Goal: Obtain resource: Download file/media

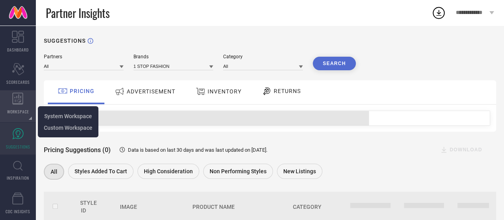
click at [15, 99] on icon at bounding box center [17, 98] width 11 height 12
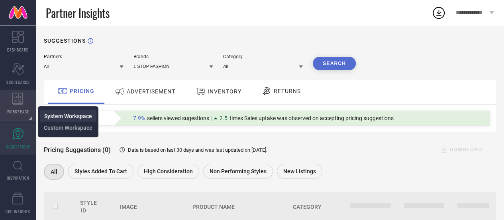
click at [63, 114] on span "System Workspace" at bounding box center [68, 116] width 48 height 6
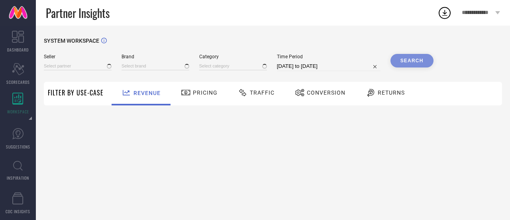
type input "All"
type input "1 STOP FASHION"
type input "All"
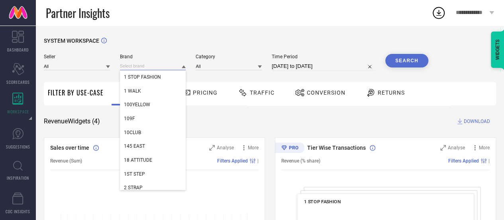
click at [144, 68] on input at bounding box center [153, 66] width 66 height 8
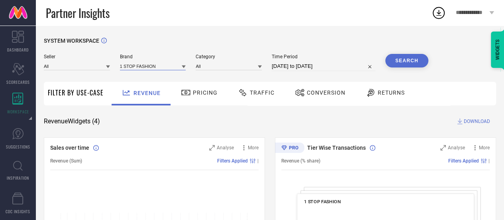
click at [144, 68] on input at bounding box center [153, 66] width 66 height 8
type input "indib"
click at [147, 77] on div "INDIBELLE" at bounding box center [153, 77] width 66 height 14
click at [224, 70] on input at bounding box center [229, 66] width 66 height 8
click at [215, 67] on input at bounding box center [229, 66] width 66 height 8
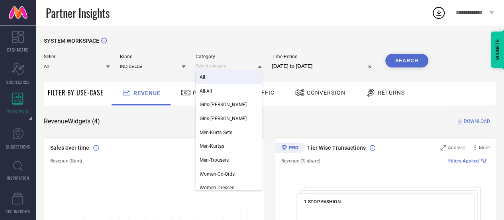
click at [211, 74] on div "All" at bounding box center [229, 77] width 66 height 14
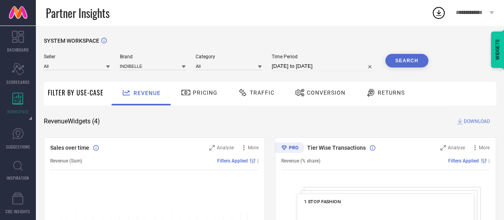
select select "8"
select select "2025"
select select "9"
select select "2025"
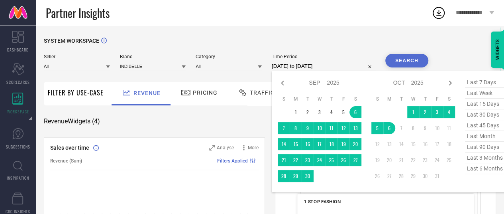
click at [318, 63] on input "[DATE] to [DATE]" at bounding box center [324, 66] width 104 height 10
click at [485, 148] on span "last 90 days" at bounding box center [485, 146] width 40 height 11
type input "[DATE] to [DATE]"
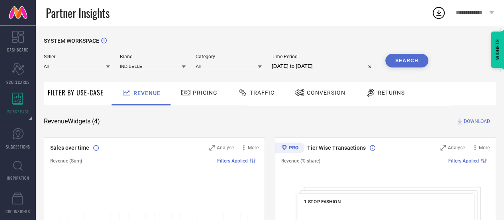
click at [406, 64] on button "Search" at bounding box center [406, 61] width 43 height 14
click at [475, 121] on span "DOWNLOAD" at bounding box center [477, 121] width 26 height 8
click at [439, 13] on icon at bounding box center [438, 13] width 5 height 6
